Goal: Task Accomplishment & Management: Use online tool/utility

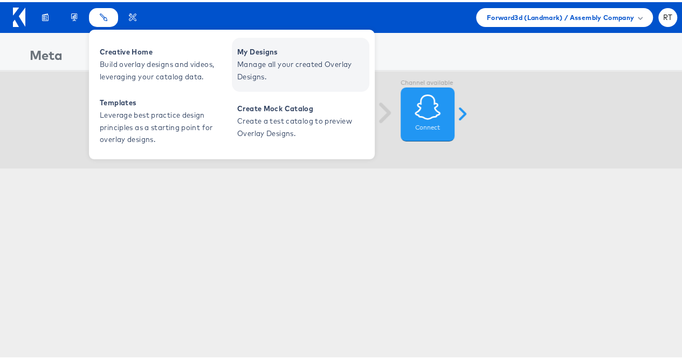
click at [250, 66] on span "Manage all your created Overlay Designs." at bounding box center [301, 68] width 129 height 25
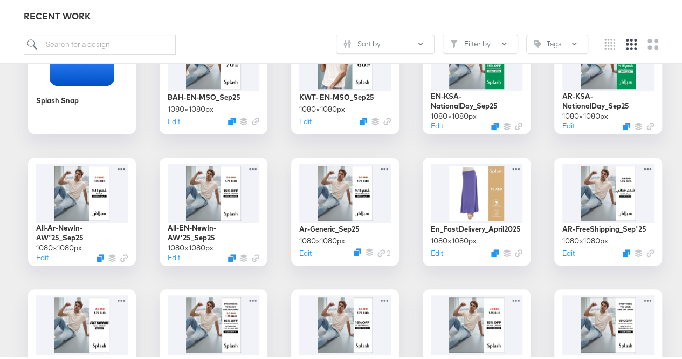
scroll to position [214, 0]
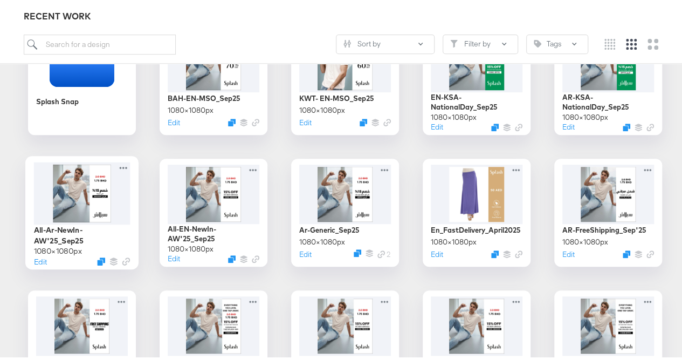
click at [93, 205] on div at bounding box center [82, 191] width 97 height 62
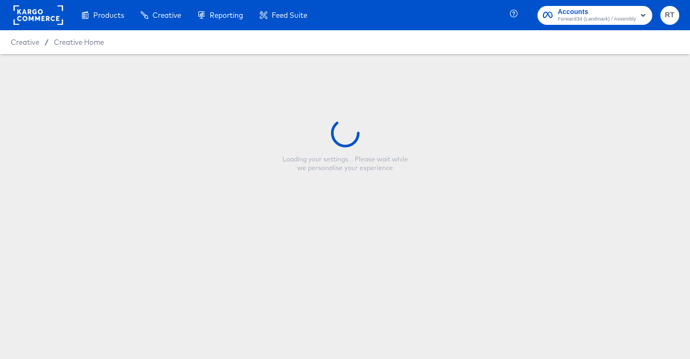
type input "All-Ar-NewIn-AW'25_Sep25"
